Goal: Information Seeking & Learning: Check status

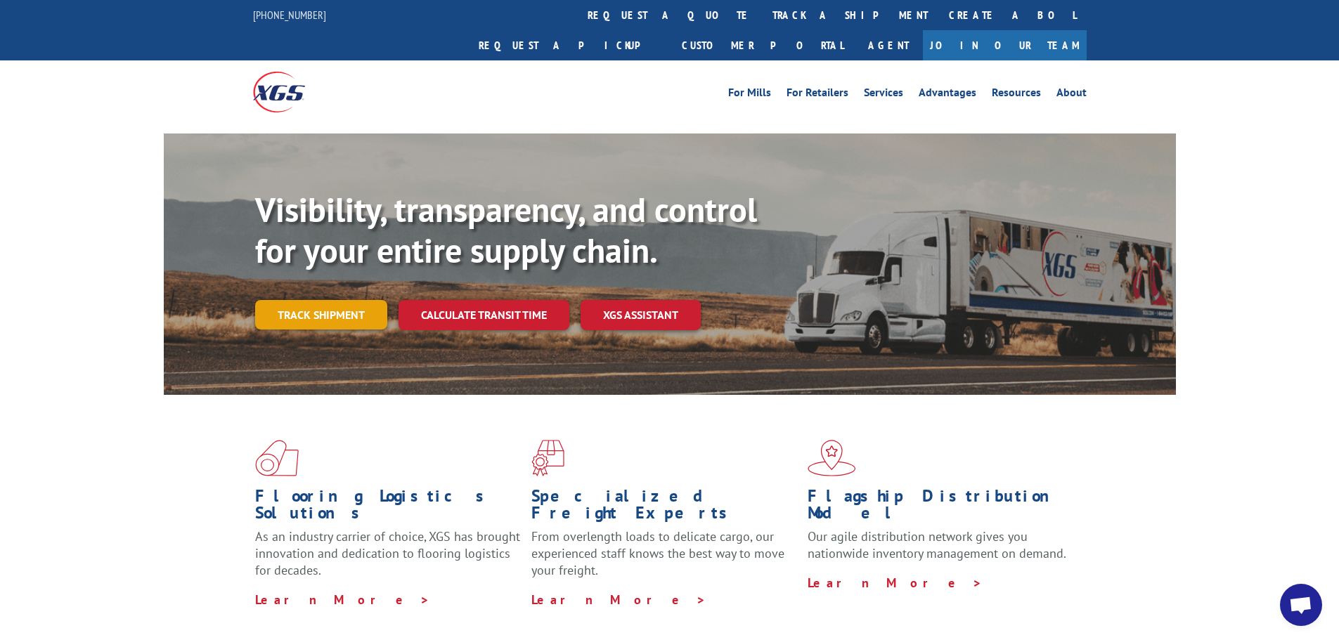
click at [360, 300] on link "Track shipment" at bounding box center [321, 315] width 132 height 30
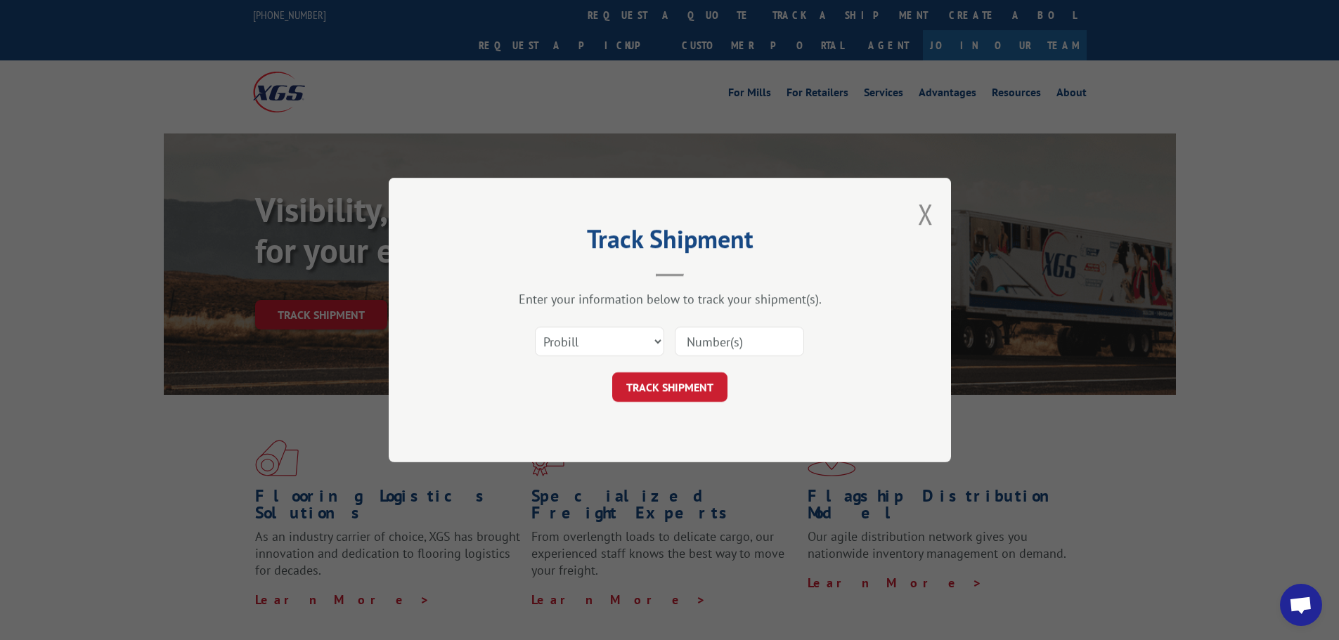
click at [715, 356] on input at bounding box center [739, 342] width 129 height 30
paste input "15339991"
type input "15339991"
click at [688, 394] on button "TRACK SHIPMENT" at bounding box center [669, 388] width 115 height 30
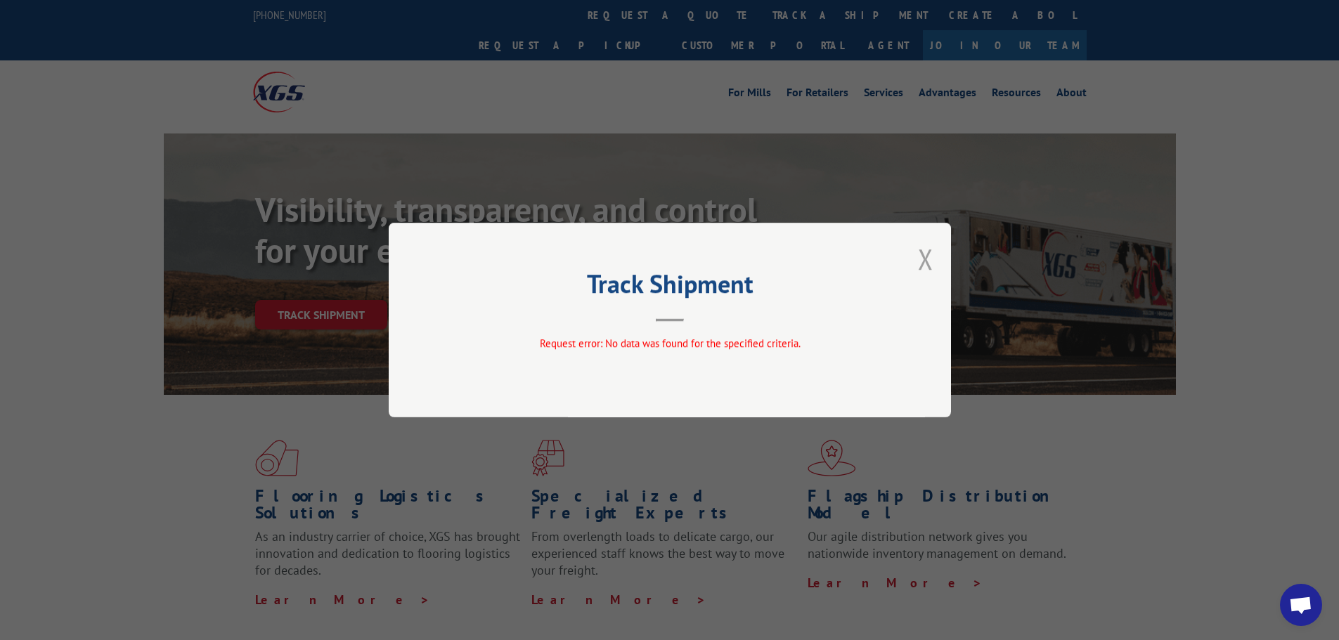
click at [929, 259] on button "Close modal" at bounding box center [925, 258] width 15 height 37
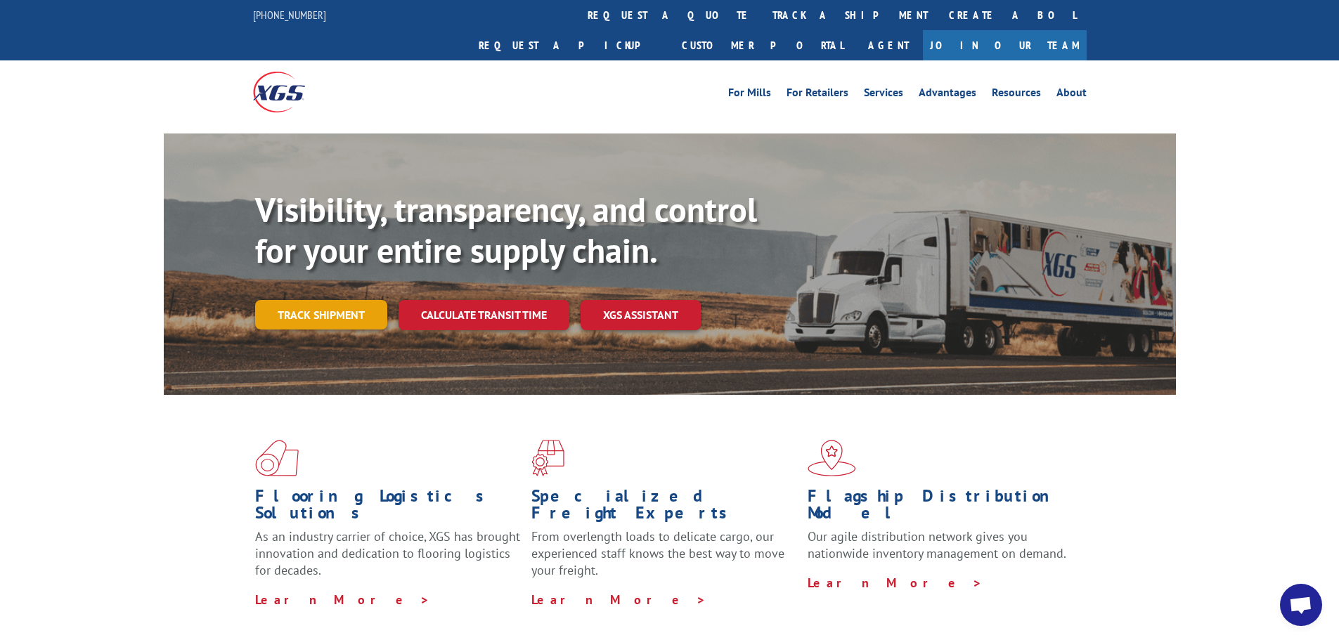
click at [348, 300] on link "Track shipment" at bounding box center [321, 315] width 132 height 30
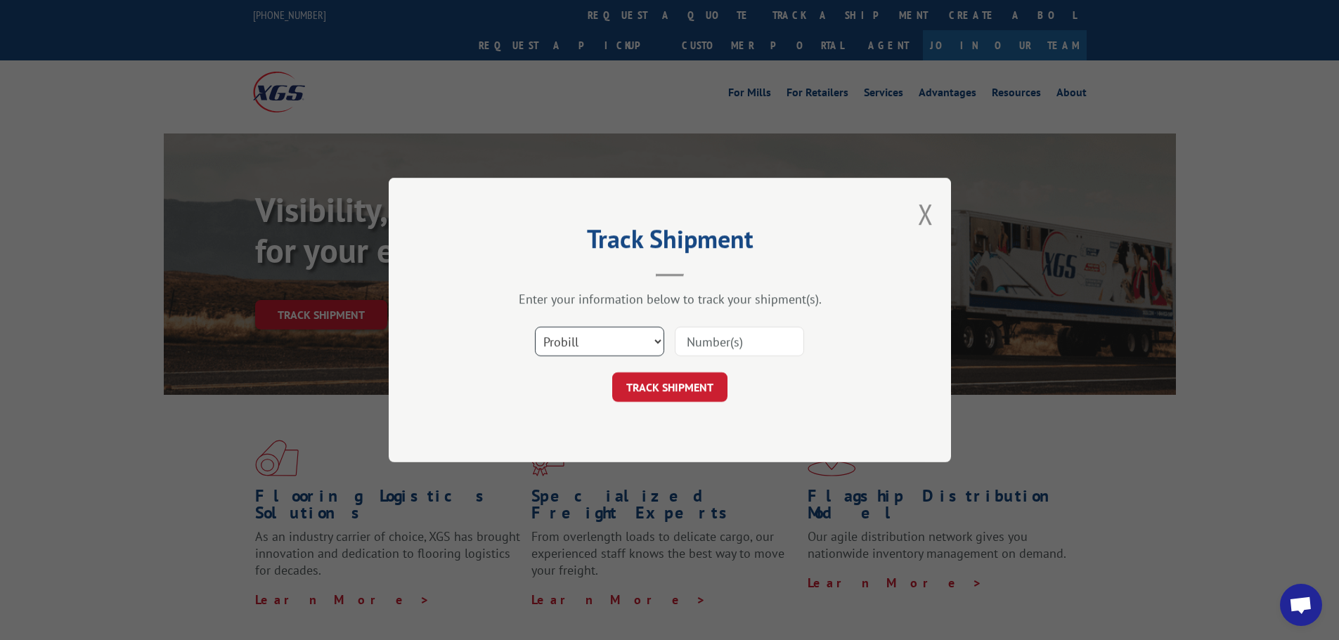
click at [585, 336] on select "Select category... Probill BOL PO" at bounding box center [599, 342] width 129 height 30
select select "bol"
click at [535, 327] on select "Select category... Probill BOL PO" at bounding box center [599, 342] width 129 height 30
click at [685, 349] on input at bounding box center [739, 342] width 129 height 30
paste input "15339991"
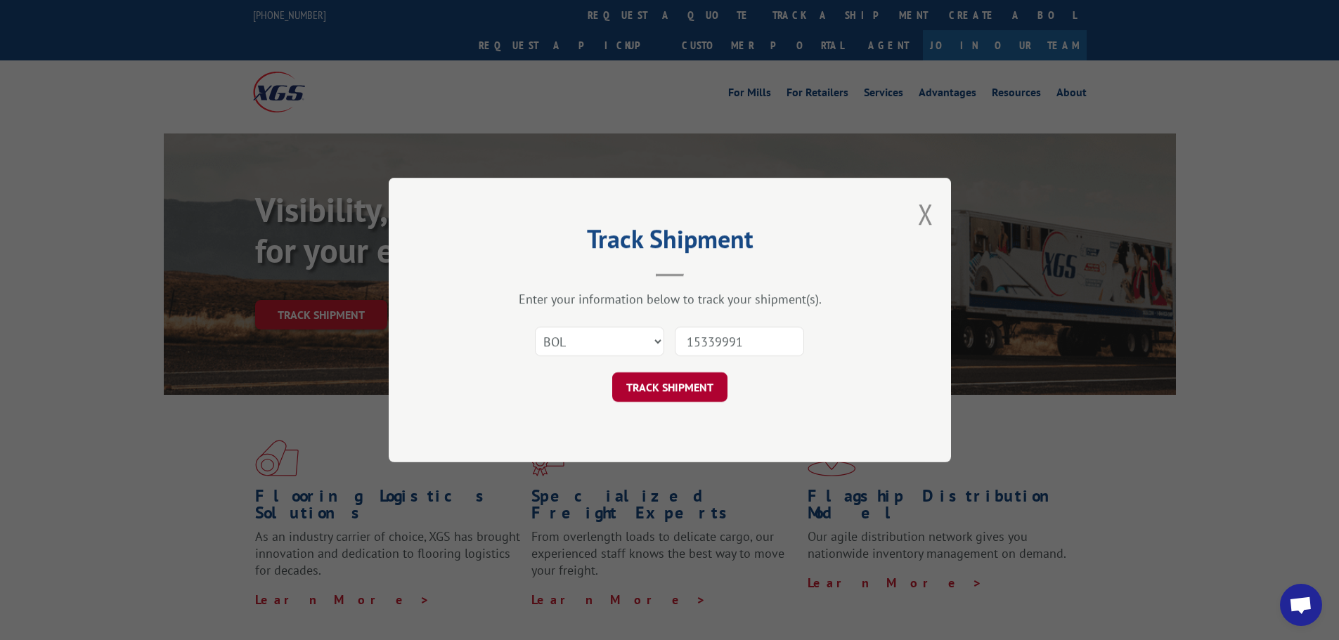
type input "15339991"
click at [711, 402] on button "TRACK SHIPMENT" at bounding box center [669, 388] width 115 height 30
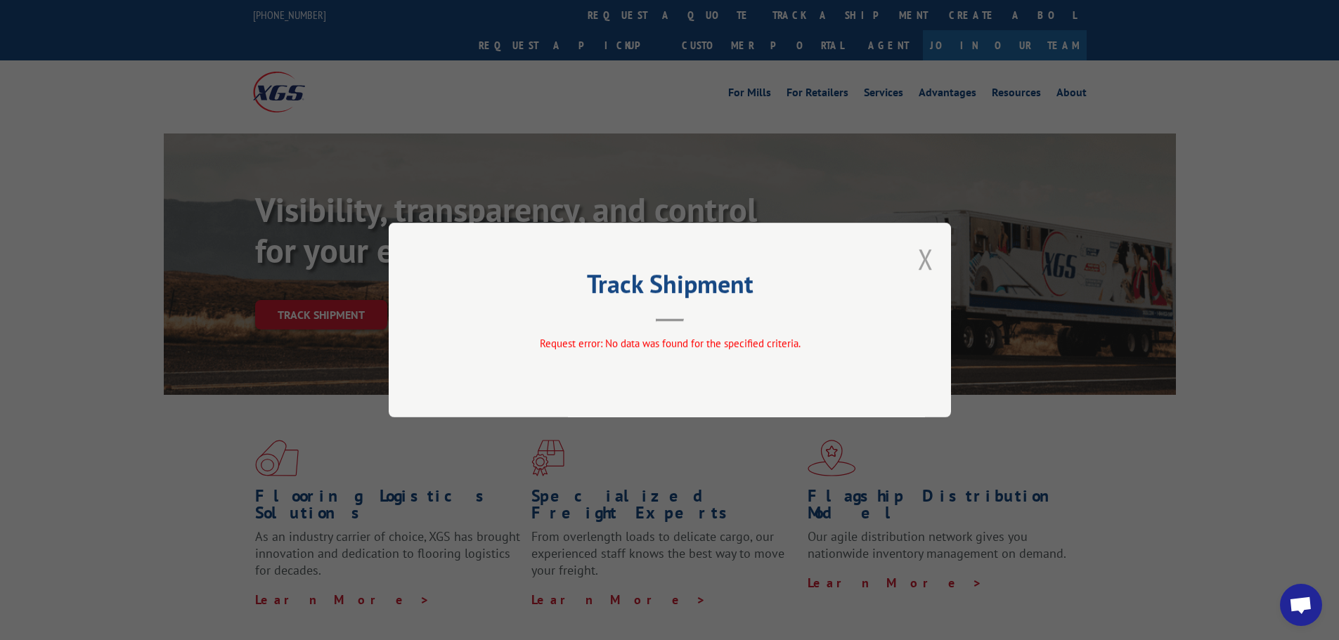
click at [922, 252] on button "Close modal" at bounding box center [925, 258] width 15 height 37
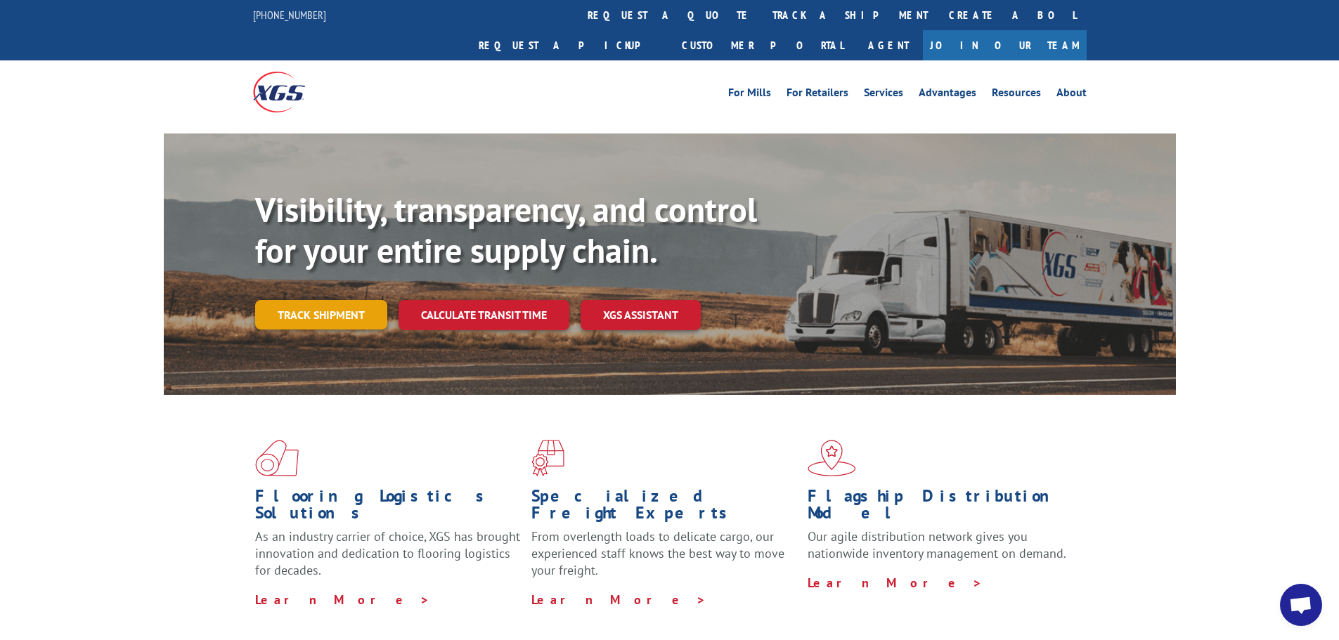
click at [355, 300] on link "Track shipment" at bounding box center [321, 315] width 132 height 30
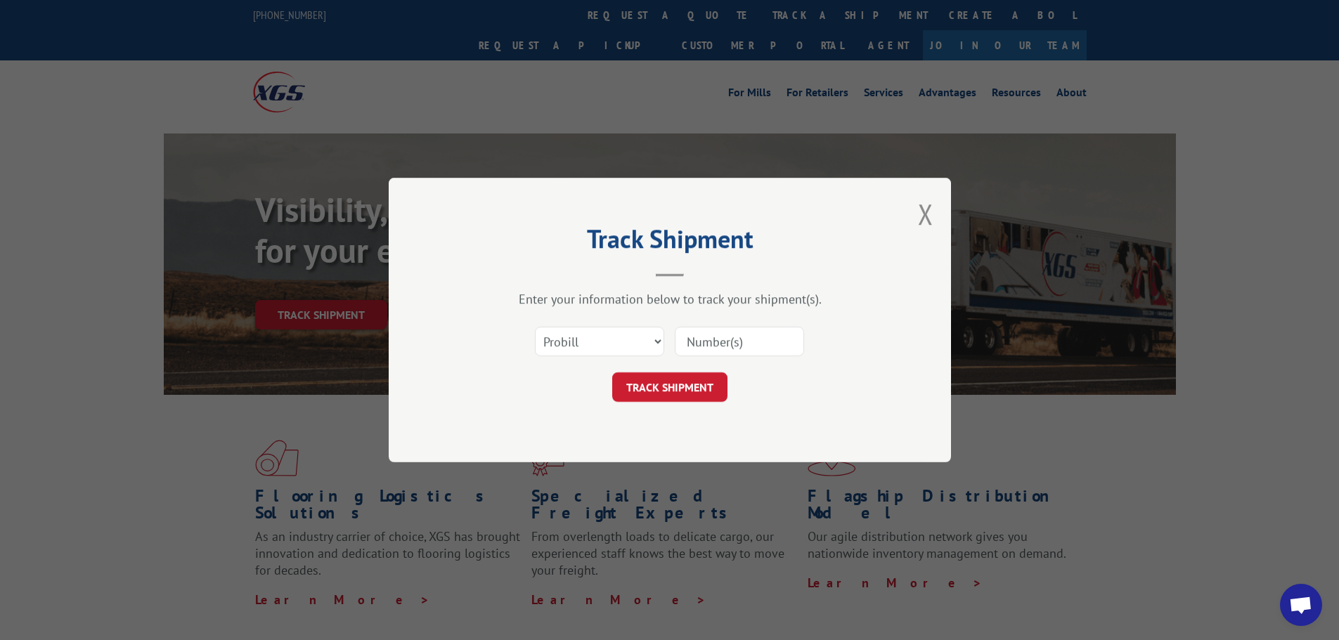
click at [545, 358] on div "Select category... Probill BOL PO" at bounding box center [600, 341] width 128 height 32
click at [553, 349] on select "Select category... Probill BOL PO" at bounding box center [599, 342] width 129 height 30
select select "po"
click at [535, 327] on select "Select category... Probill BOL PO" at bounding box center [599, 342] width 129 height 30
click at [699, 357] on div at bounding box center [739, 341] width 129 height 32
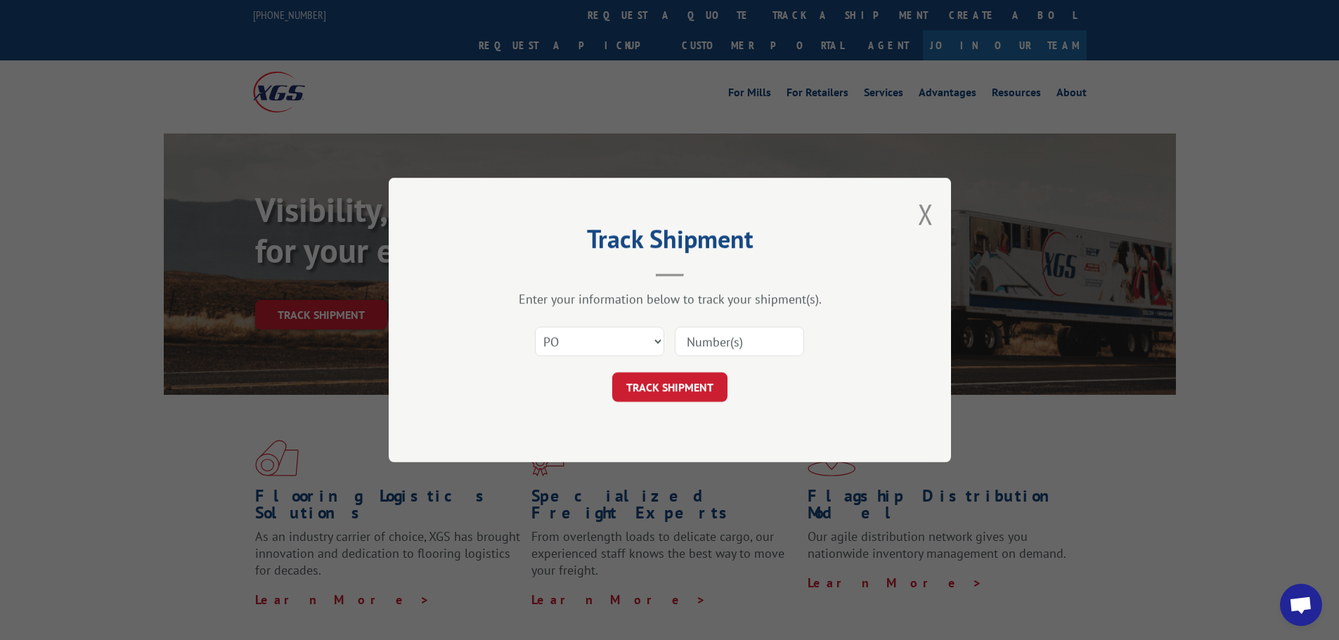
click at [701, 348] on input at bounding box center [739, 342] width 129 height 30
click at [728, 329] on input at bounding box center [739, 342] width 129 height 30
paste input "89509250"
type input "89509250"
click at [704, 380] on button "TRACK SHIPMENT" at bounding box center [669, 388] width 115 height 30
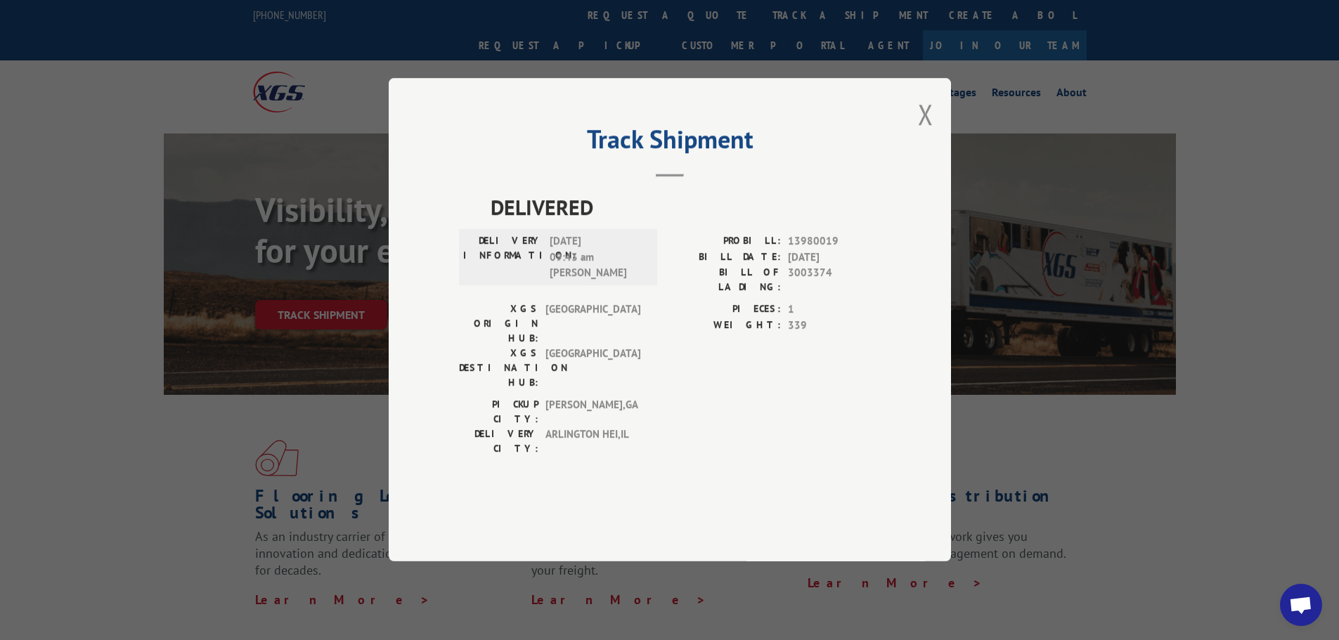
drag, startPoint x: 901, startPoint y: 266, endPoint x: 925, endPoint y: 155, distance: 112.9
click at [926, 133] on button "Close modal" at bounding box center [925, 114] width 15 height 37
